Goal: Find specific page/section: Find specific page/section

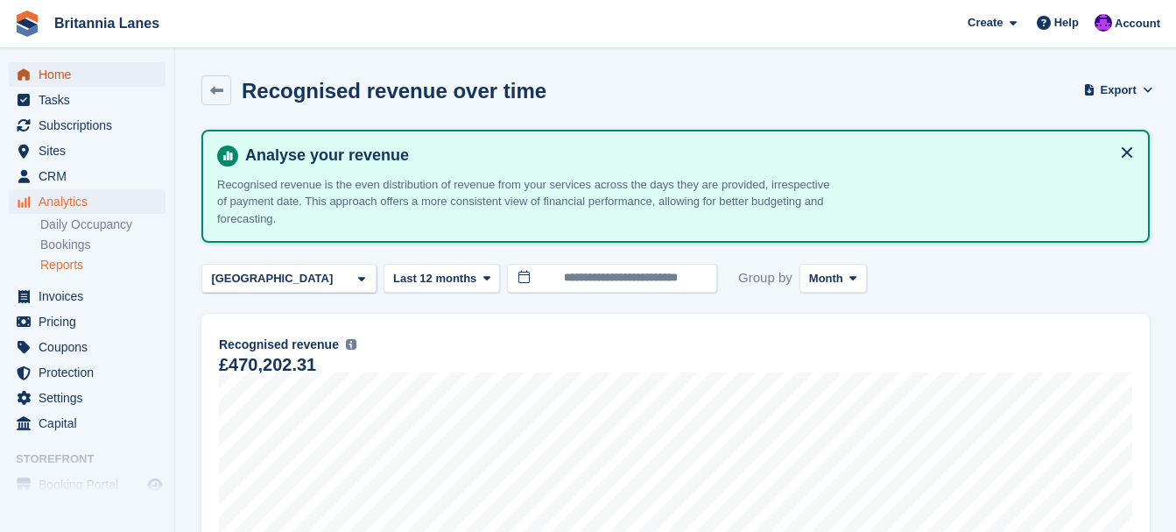
click at [33, 81] on span "menu" at bounding box center [23, 74] width 21 height 21
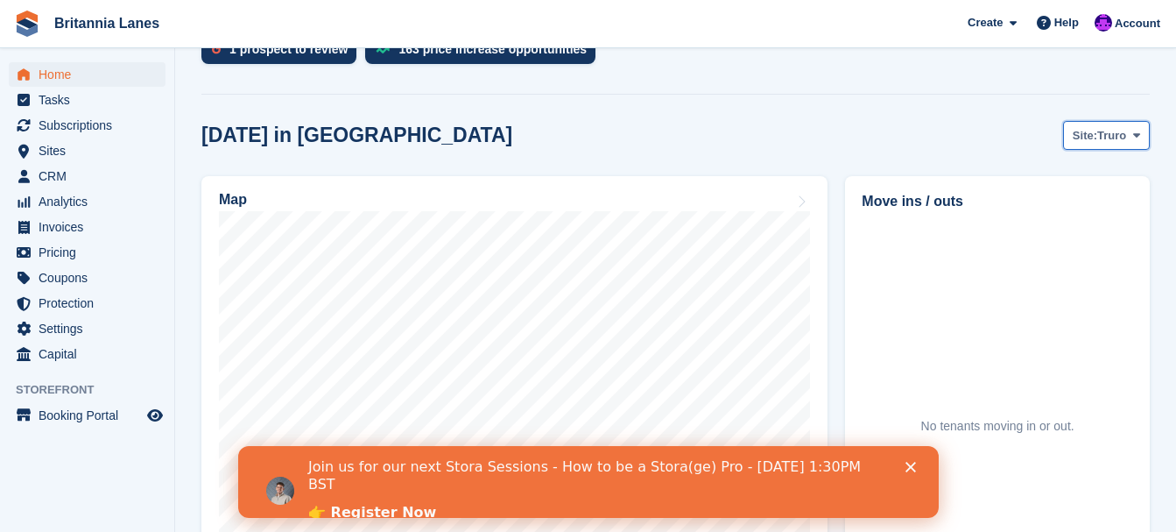
click at [1116, 135] on span "Truro" at bounding box center [1111, 136] width 29 height 18
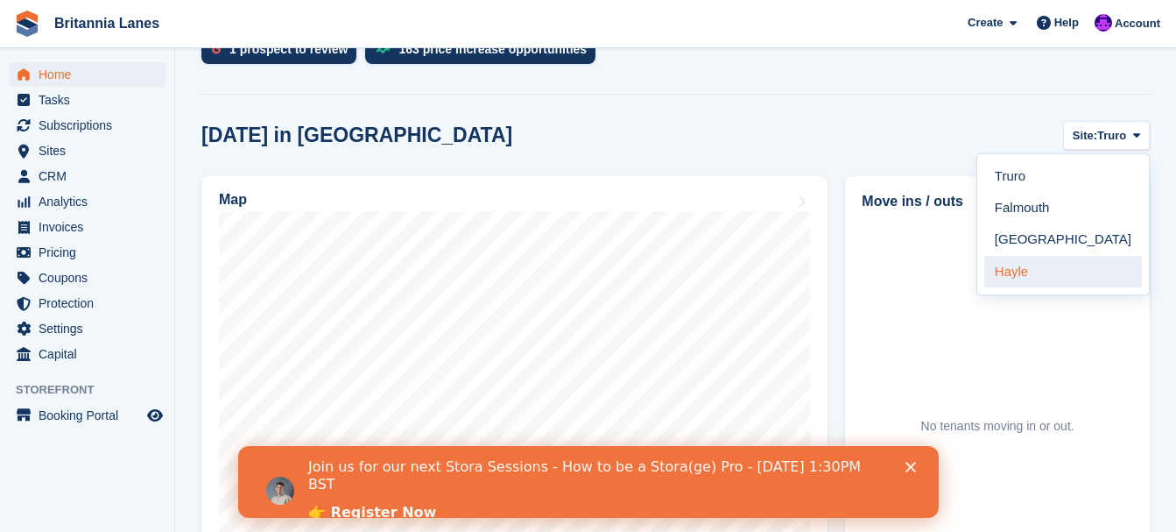
click at [1018, 270] on link "Hayle" at bounding box center [1063, 272] width 158 height 32
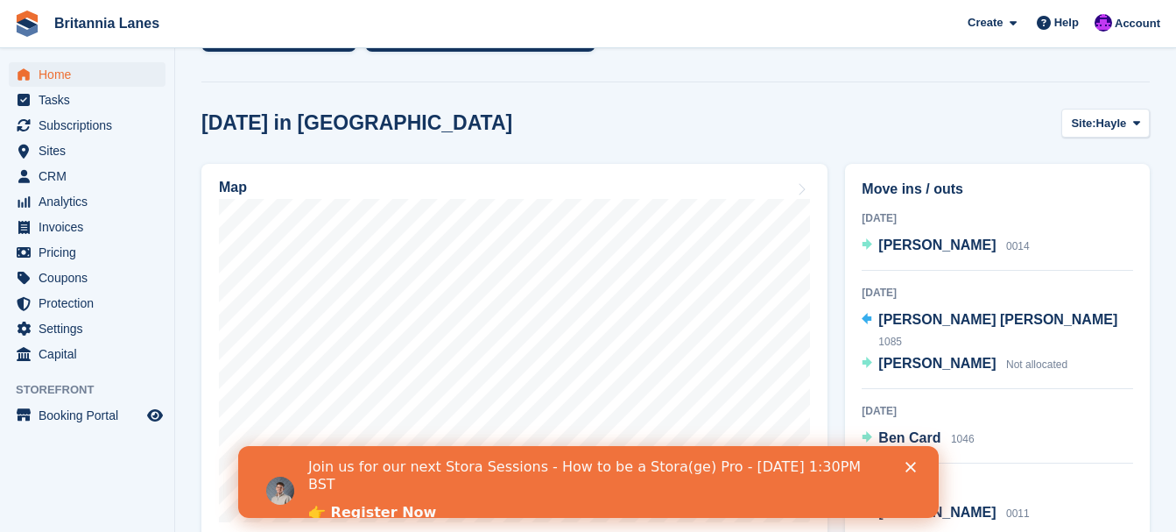
scroll to position [438, 0]
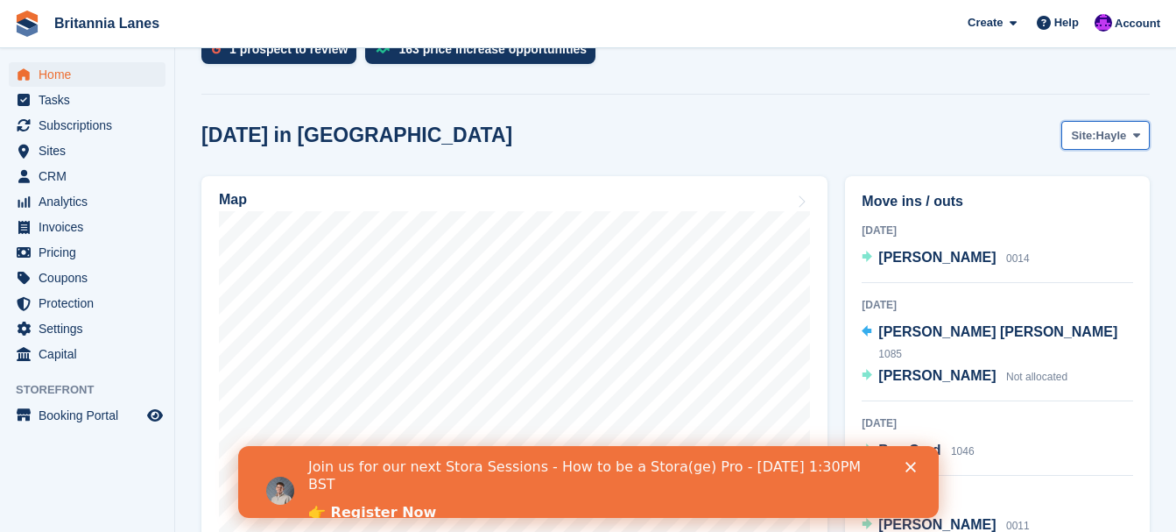
click at [1080, 138] on span "Site:" at bounding box center [1083, 136] width 25 height 18
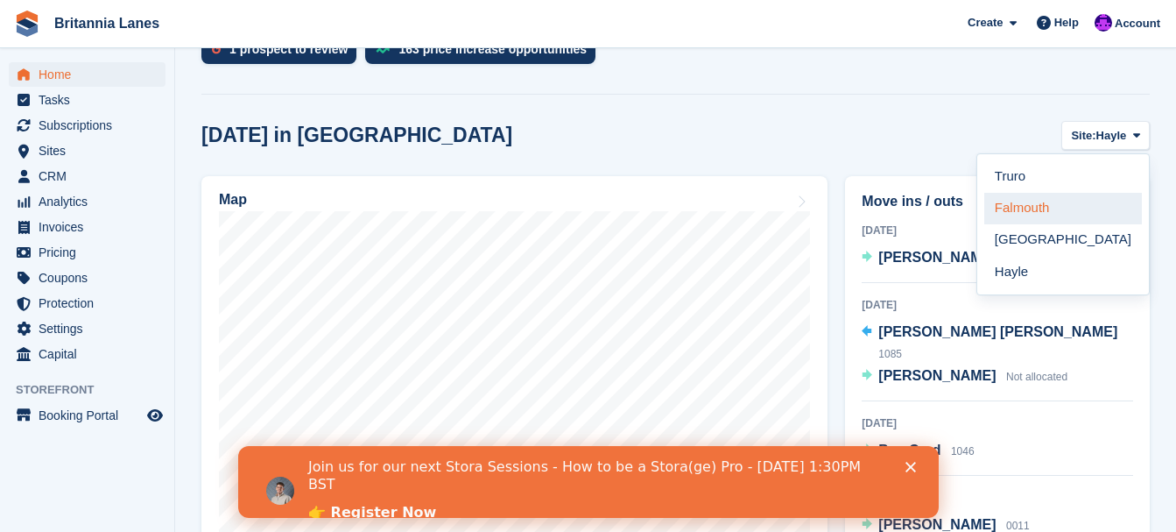
click at [1020, 214] on link "Falmouth" at bounding box center [1063, 209] width 158 height 32
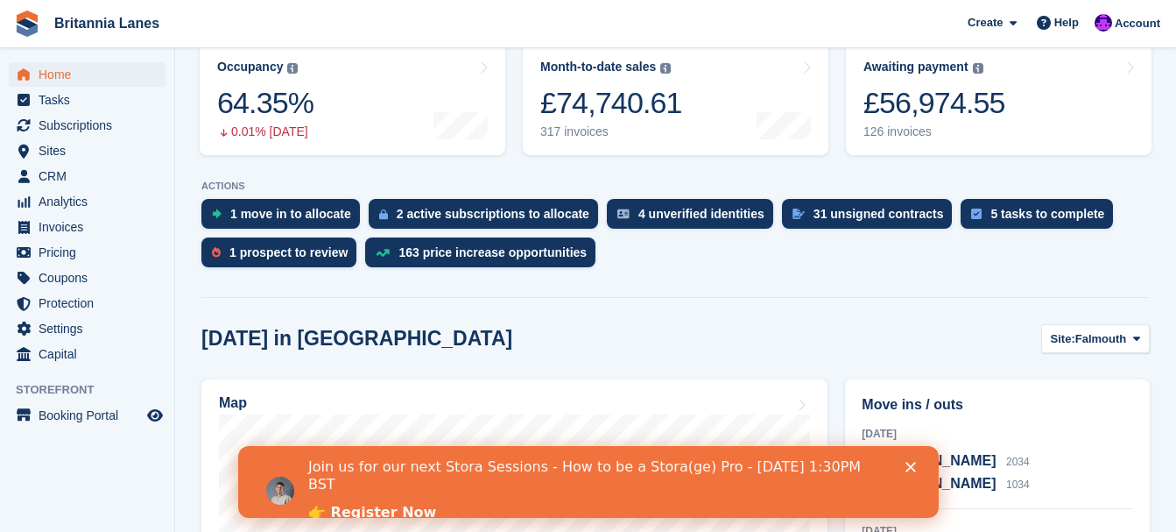
scroll to position [263, 0]
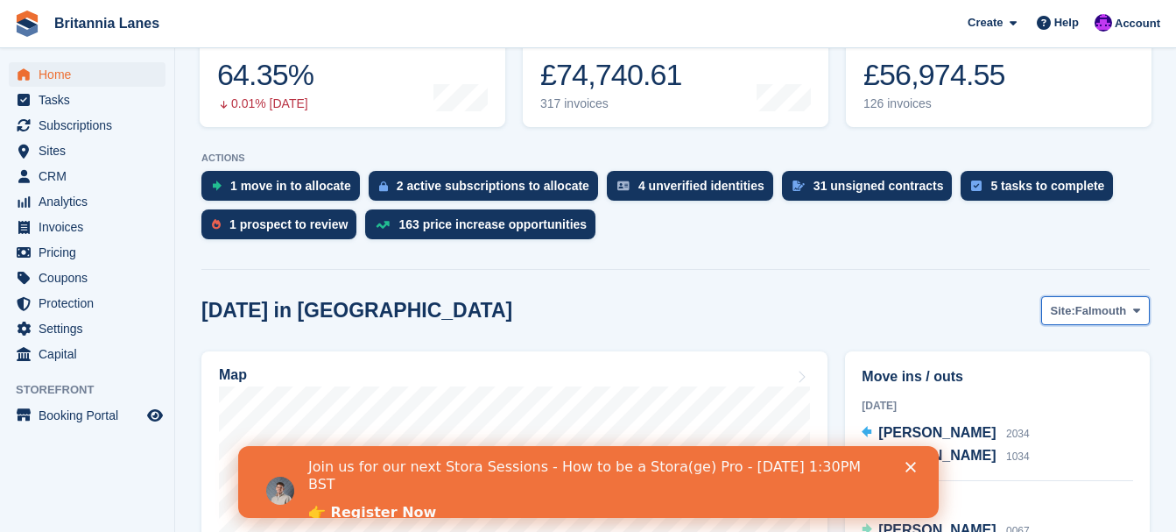
click at [1088, 315] on span "Falmouth" at bounding box center [1101, 311] width 52 height 18
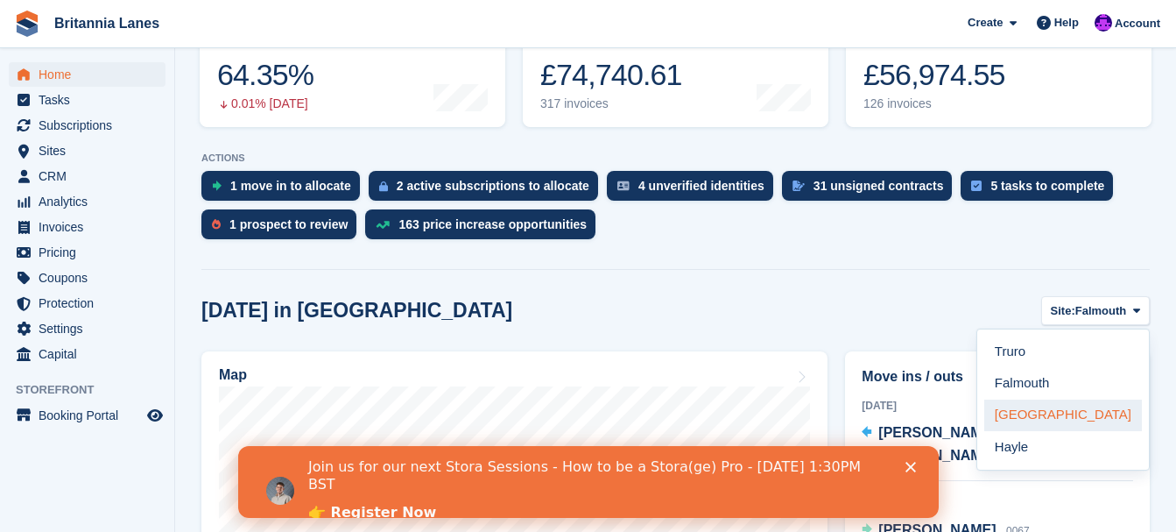
click at [1013, 420] on link "[GEOGRAPHIC_DATA]" at bounding box center [1063, 415] width 158 height 32
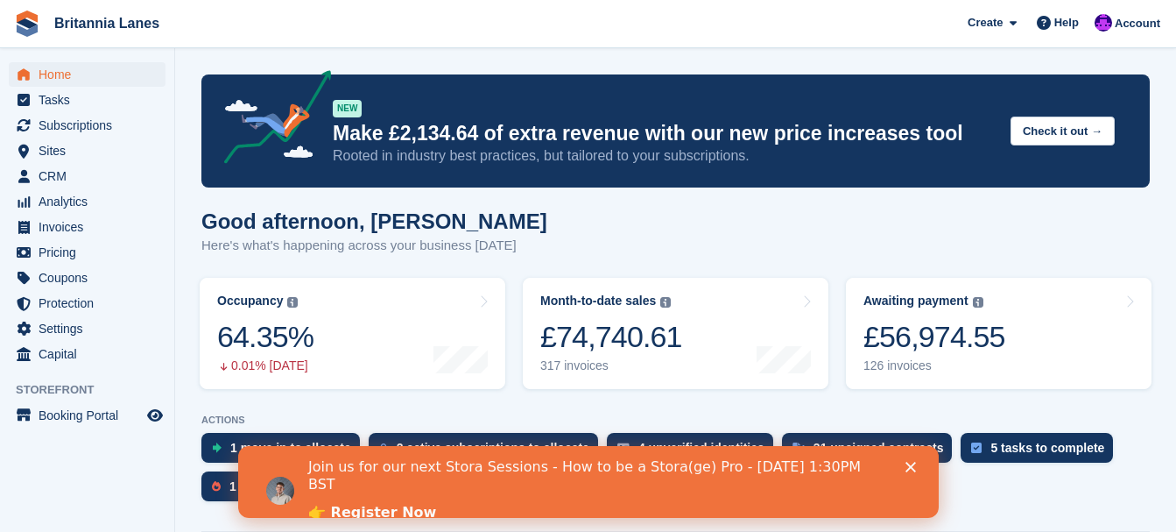
scroll to position [0, 0]
